Goal: Find specific page/section: Find specific page/section

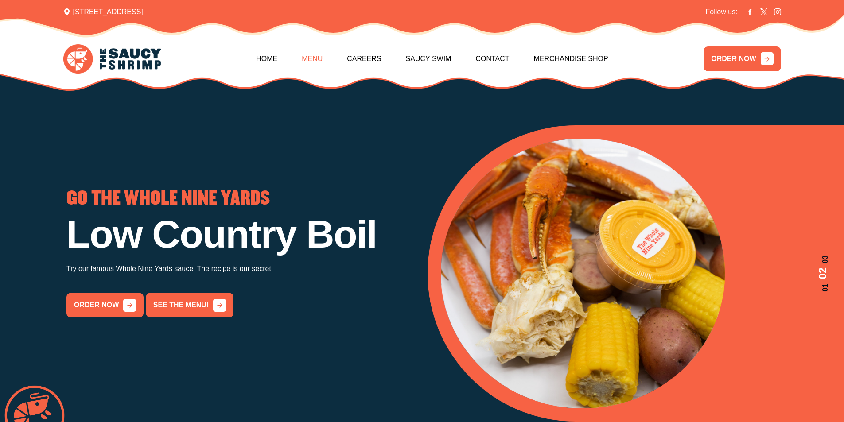
click at [323, 61] on link "Menu" at bounding box center [312, 59] width 21 height 38
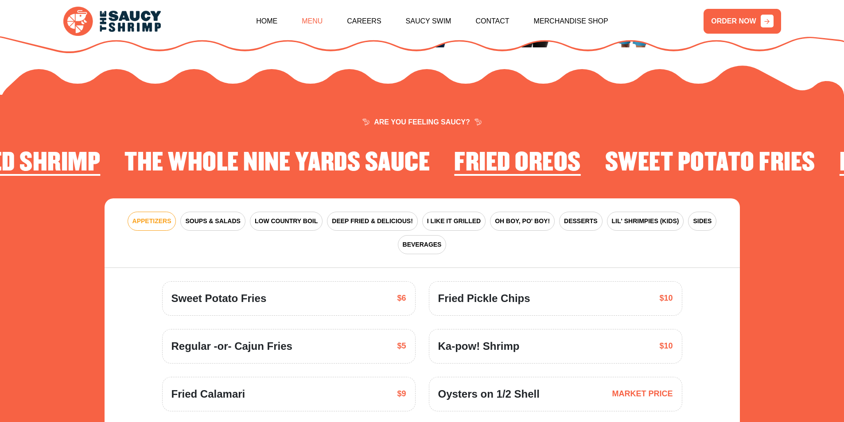
scroll to position [1302, 0]
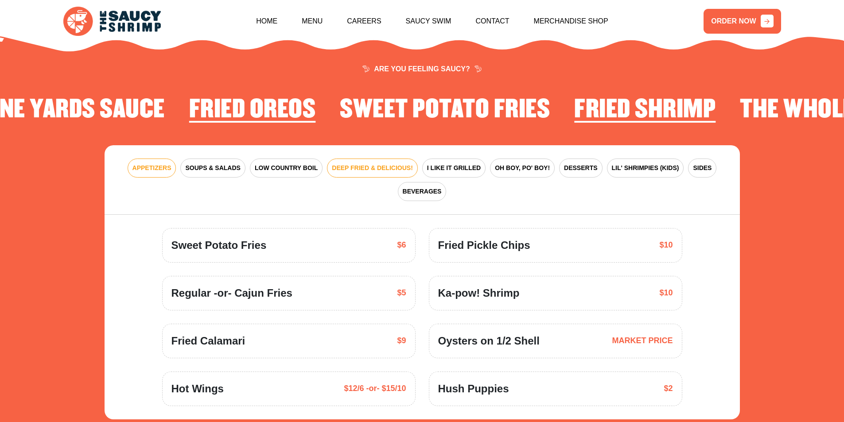
click at [358, 164] on span "DEEP FRIED & DELICIOUS!" at bounding box center [372, 168] width 81 height 9
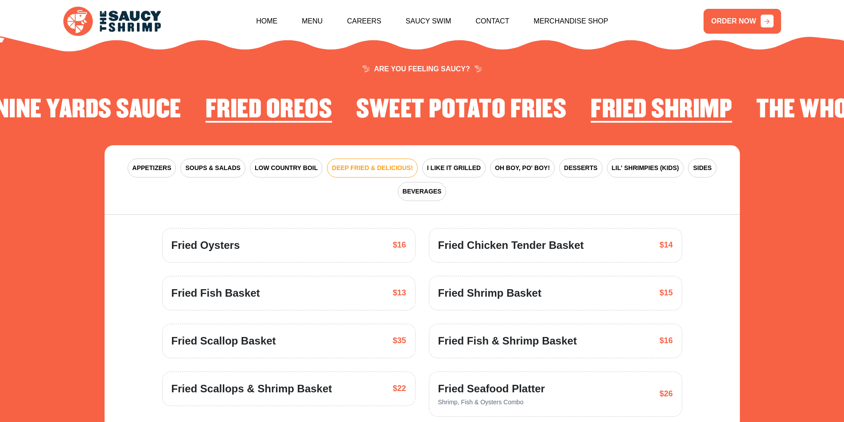
click at [491, 285] on span "Fried Shrimp Basket" at bounding box center [489, 293] width 103 height 16
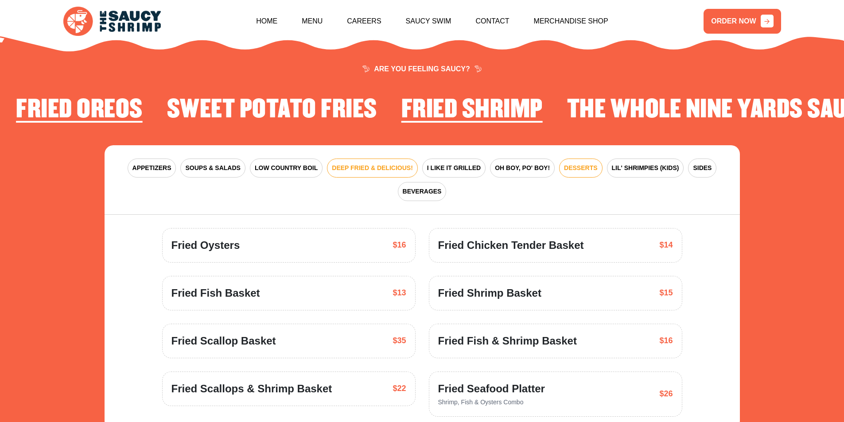
click at [564, 164] on span "DESSERTS" at bounding box center [580, 168] width 33 height 9
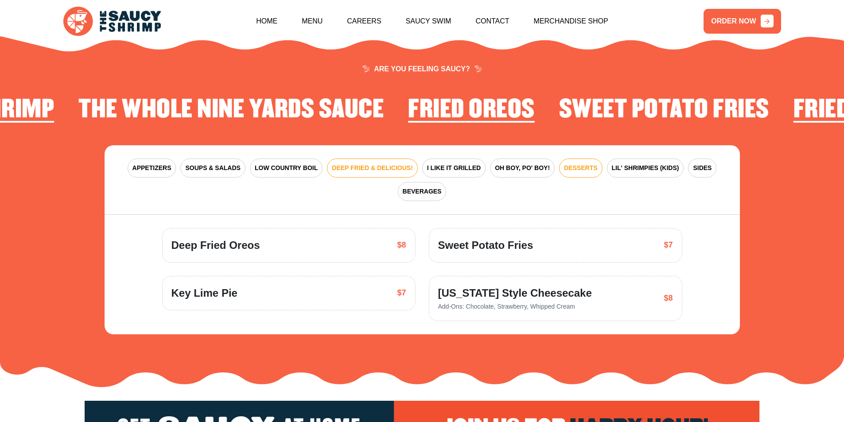
click at [346, 164] on span "DEEP FRIED & DELICIOUS!" at bounding box center [372, 168] width 81 height 9
